Goal: Navigation & Orientation: Go to known website

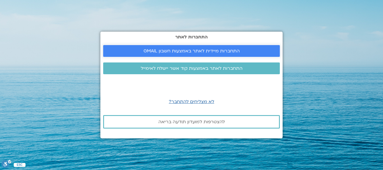
click at [209, 47] on link "התחברות מיידית לאתר באמצעות חשבון GMAIL" at bounding box center [191, 51] width 177 height 12
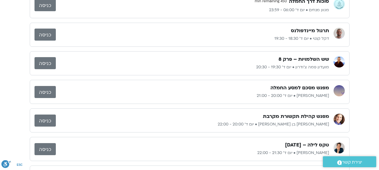
scroll to position [67, 0]
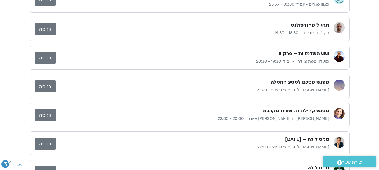
click at [47, 115] on link "כניסה" at bounding box center [44, 115] width 21 height 12
